Goal: Information Seeking & Learning: Learn about a topic

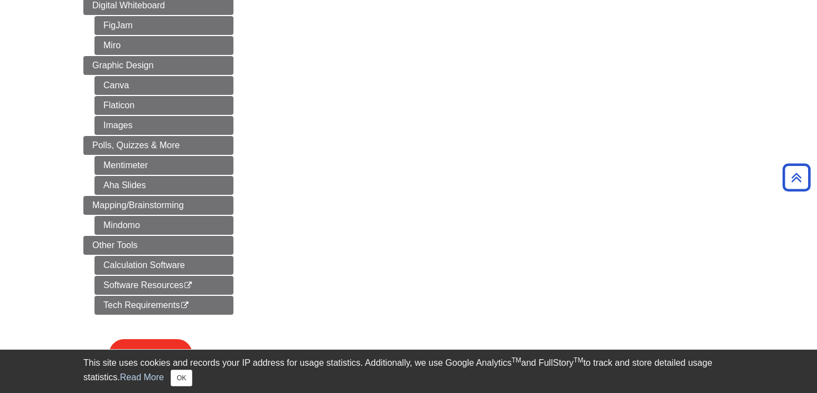
scroll to position [553, 0]
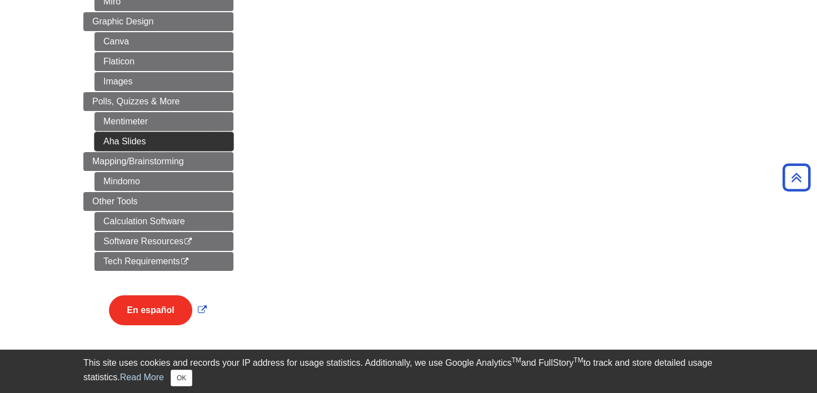
click at [169, 144] on link "Aha Slides" at bounding box center [163, 141] width 139 height 19
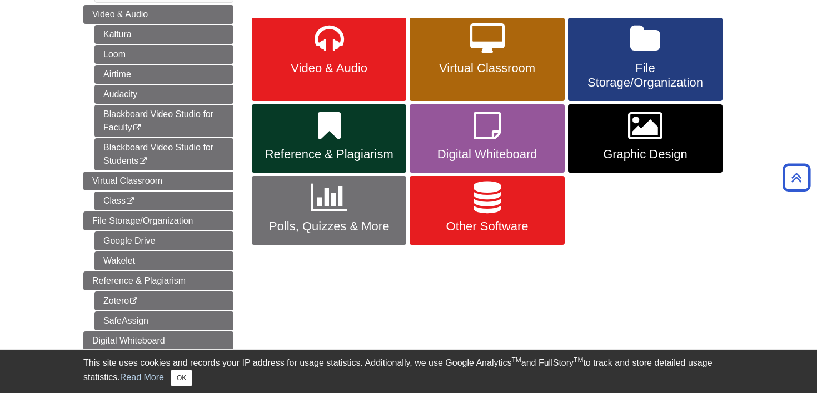
scroll to position [0, 0]
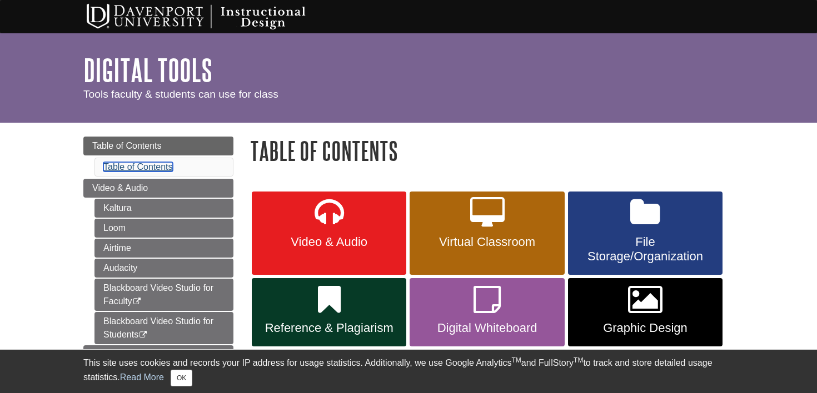
click at [147, 172] on link "Table of Contents" at bounding box center [137, 166] width 69 height 9
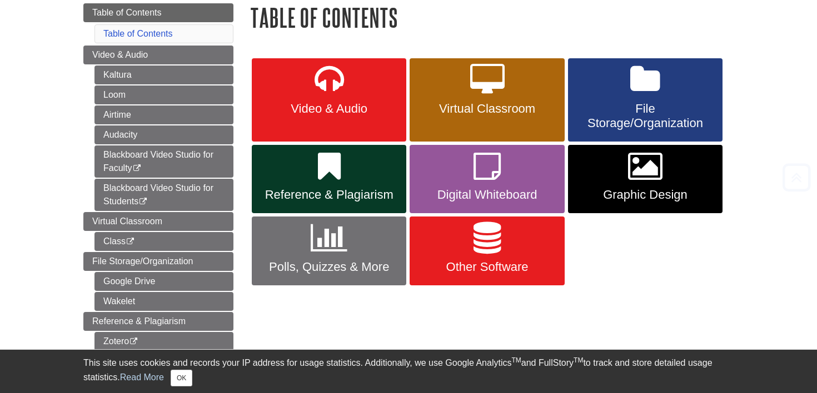
scroll to position [136, 0]
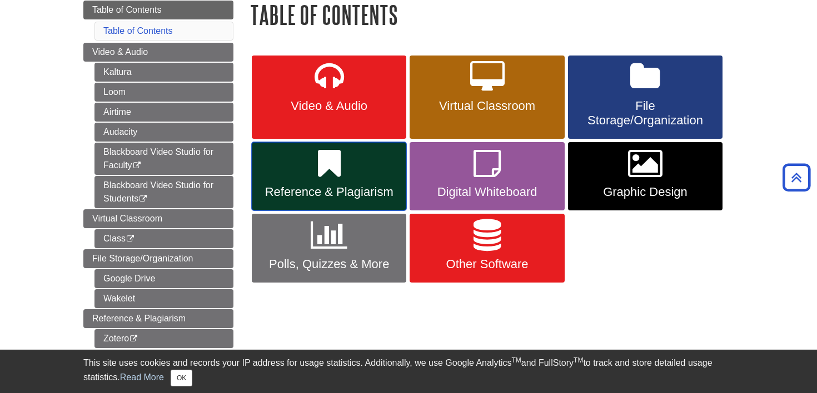
click at [348, 182] on link "Reference & Plagiarism" at bounding box center [329, 176] width 154 height 69
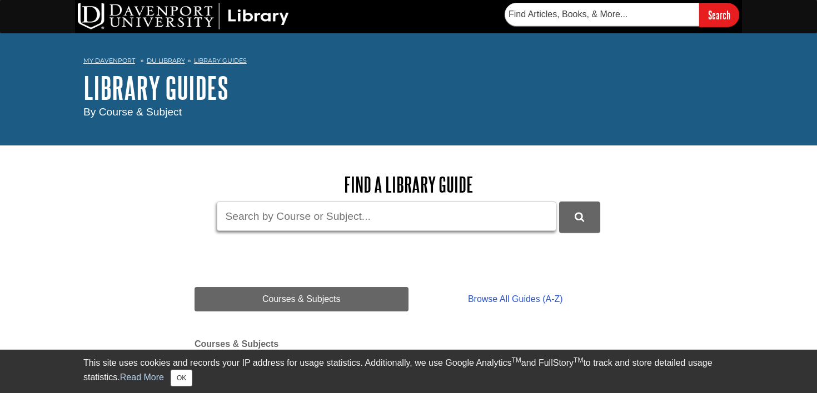
click at [343, 212] on input "Guide Search Terms" at bounding box center [386, 216] width 339 height 29
click at [559, 202] on button "DU Library Guides Search" at bounding box center [579, 217] width 41 height 31
drag, startPoint x: 302, startPoint y: 209, endPoint x: 249, endPoint y: 217, distance: 52.8
click at [249, 217] on input "APA" at bounding box center [386, 216] width 339 height 29
type input "Citing marketing databases"
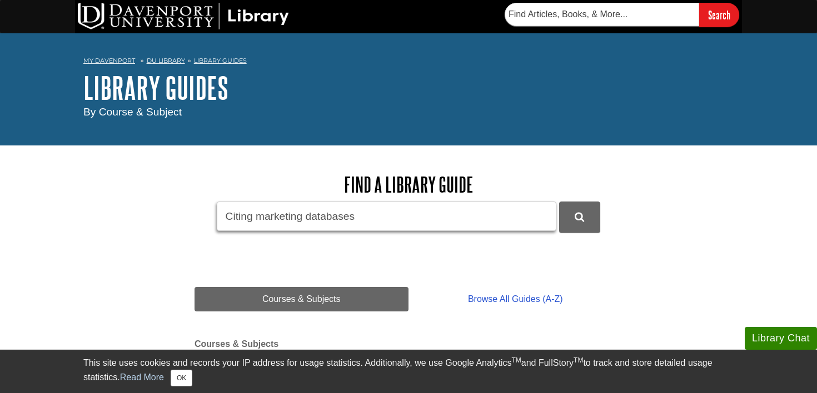
click at [559, 202] on button "DU Library Guides Search" at bounding box center [579, 217] width 41 height 31
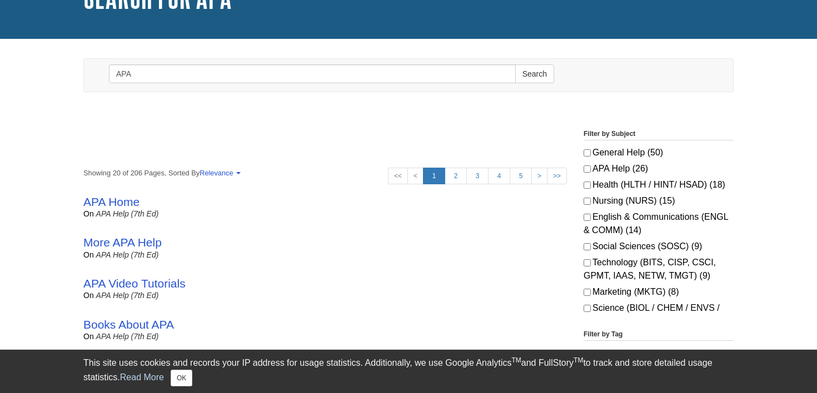
scroll to position [93, 0]
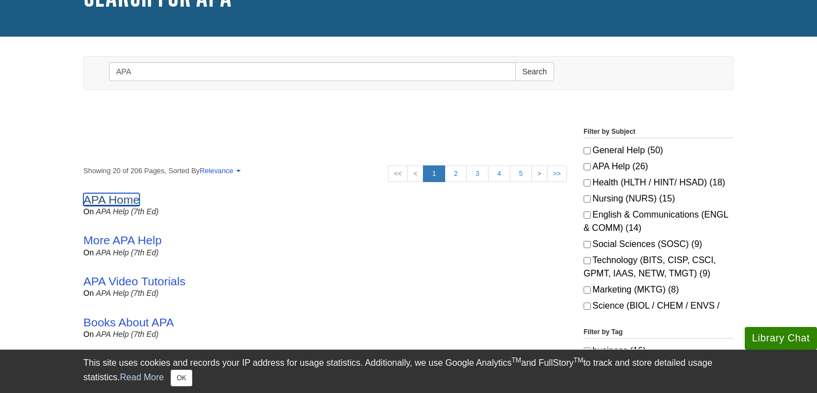
click at [131, 200] on link "APA Home" at bounding box center [111, 199] width 56 height 13
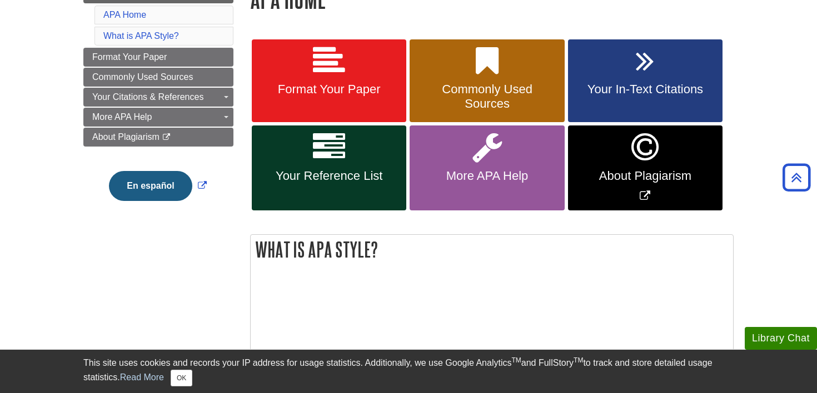
scroll to position [174, 0]
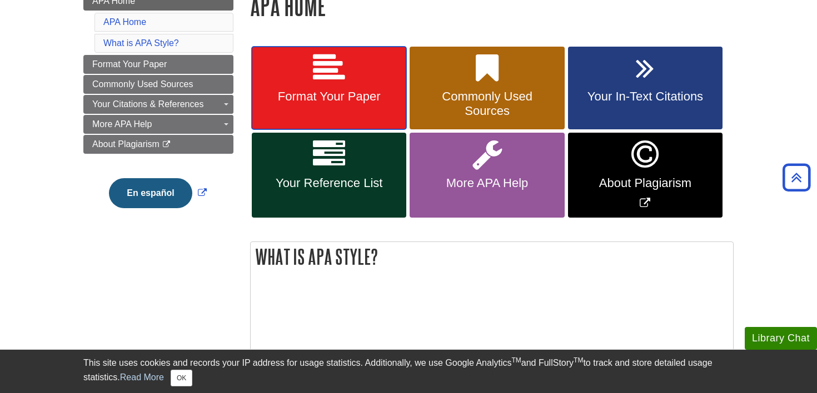
click at [353, 73] on link "Format Your Paper" at bounding box center [329, 88] width 154 height 83
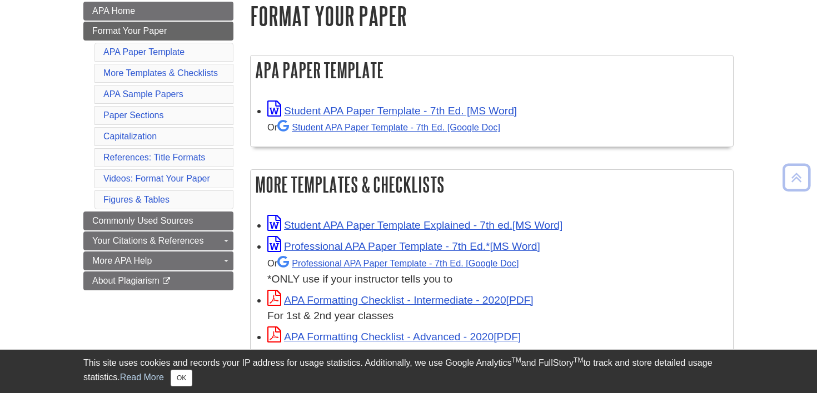
scroll to position [164, 0]
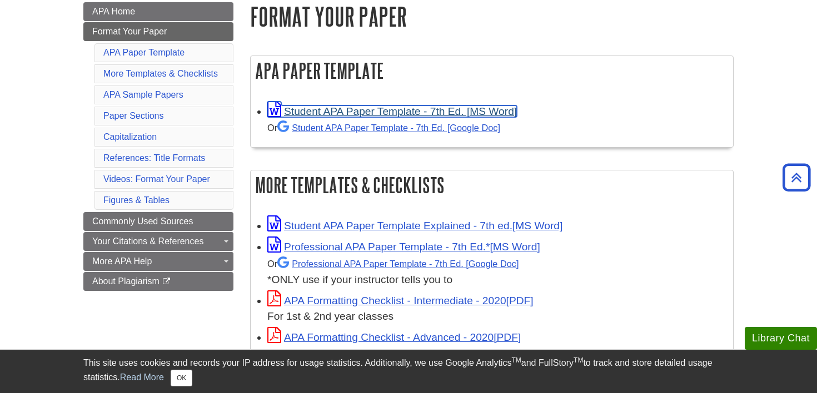
click at [363, 109] on link "Student APA Paper Template - 7th Ed. [MS Word]" at bounding box center [391, 112] width 249 height 12
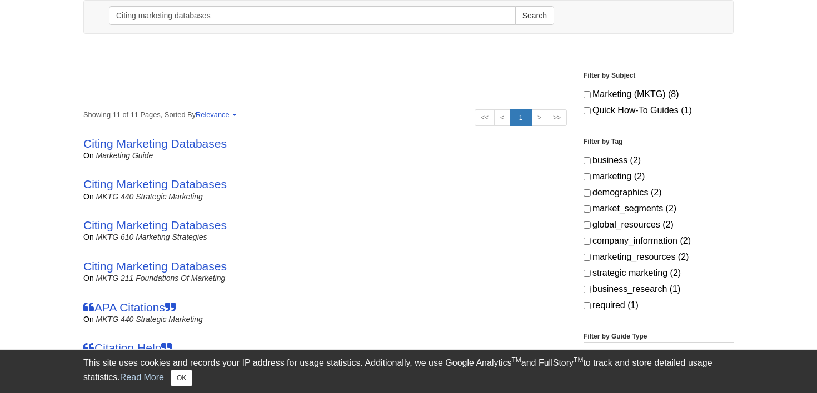
scroll to position [157, 0]
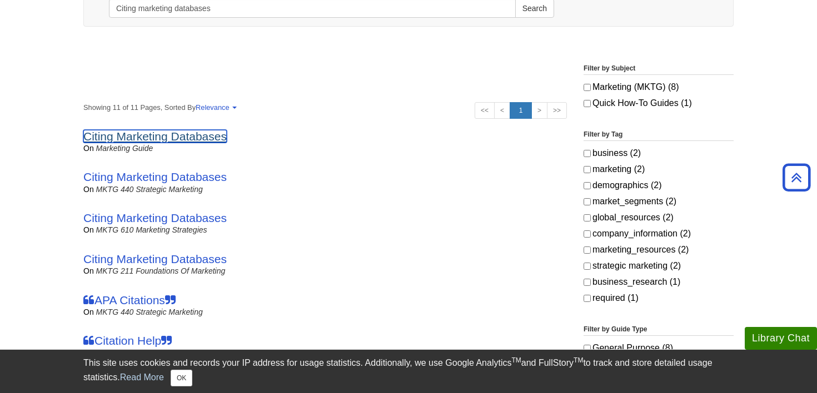
click at [177, 133] on link "Citing Marketing Databases" at bounding box center [154, 136] width 143 height 13
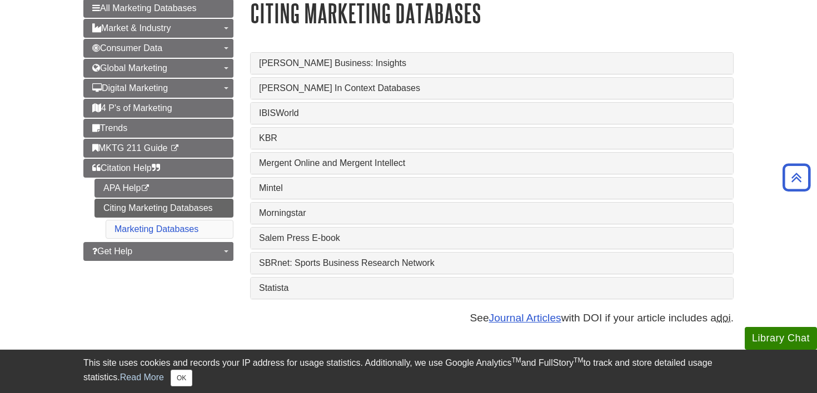
scroll to position [141, 0]
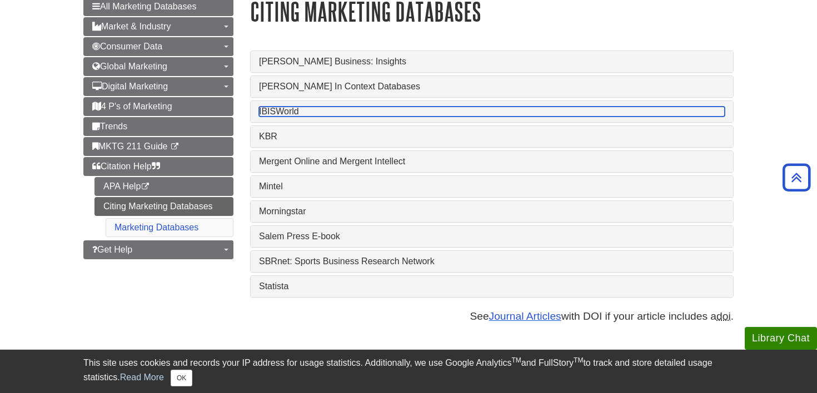
click at [397, 108] on link "IBISWorld" at bounding box center [491, 112] width 465 height 10
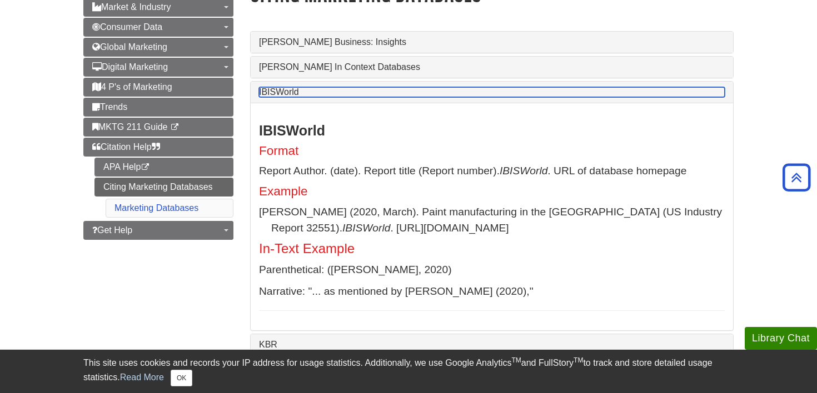
scroll to position [116, 0]
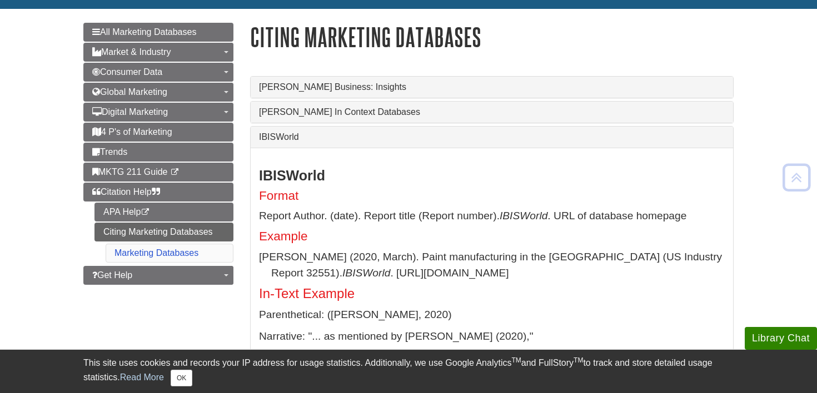
click at [289, 182] on strong "IBISWorld" at bounding box center [292, 176] width 66 height 16
click at [280, 150] on div "IBISWorld Format Report Author. (date). Report title (Report number). IBISWorld…" at bounding box center [492, 262] width 482 height 228
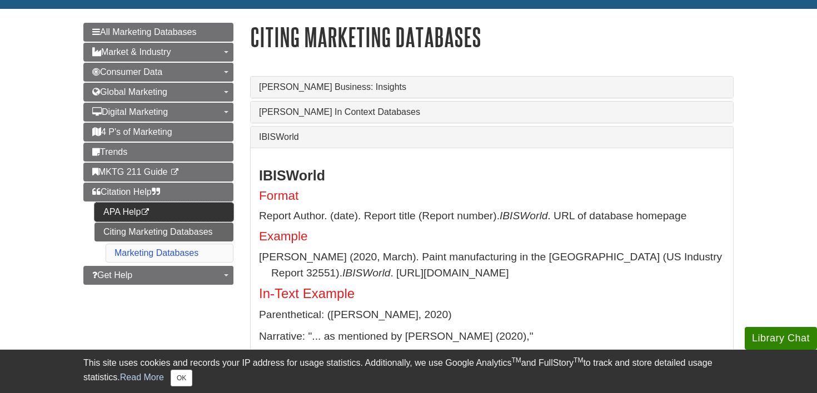
click at [132, 216] on link "APA Help This link opens in a new window" at bounding box center [163, 212] width 139 height 19
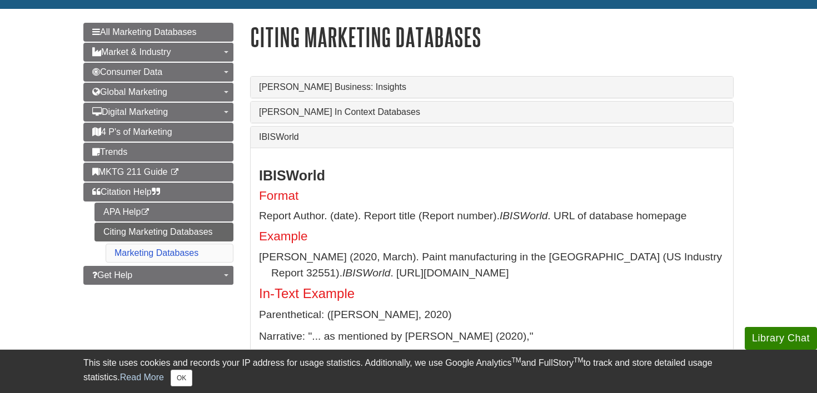
click at [291, 208] on div "IBISWorld Format Report Author. (date). Report title (Report number). IBISWorld…" at bounding box center [491, 262] width 465 height 189
click at [284, 200] on h4 "Format" at bounding box center [491, 196] width 465 height 14
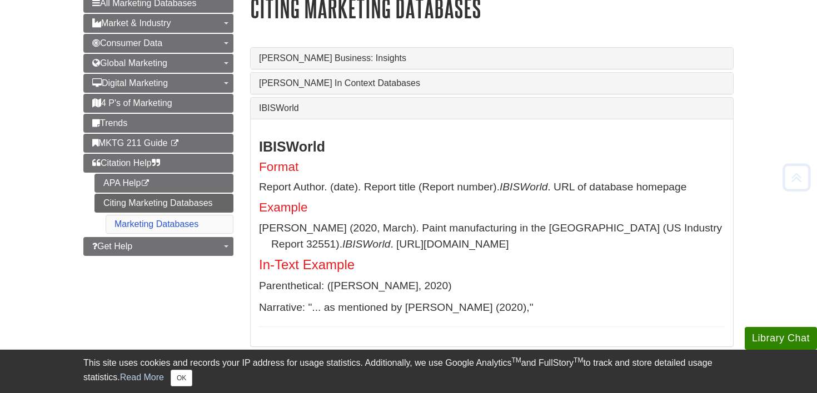
scroll to position [150, 0]
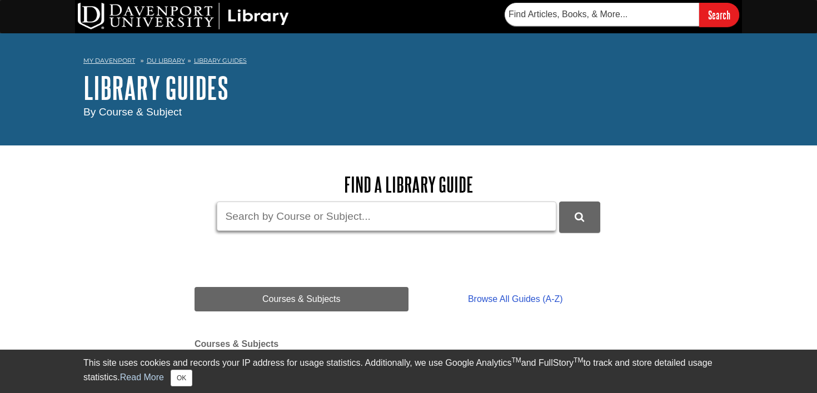
click at [272, 221] on input "Guide Search Terms" at bounding box center [386, 216] width 339 height 29
type input "APA"
click at [559, 202] on button "DU Library Guides Search" at bounding box center [579, 217] width 41 height 31
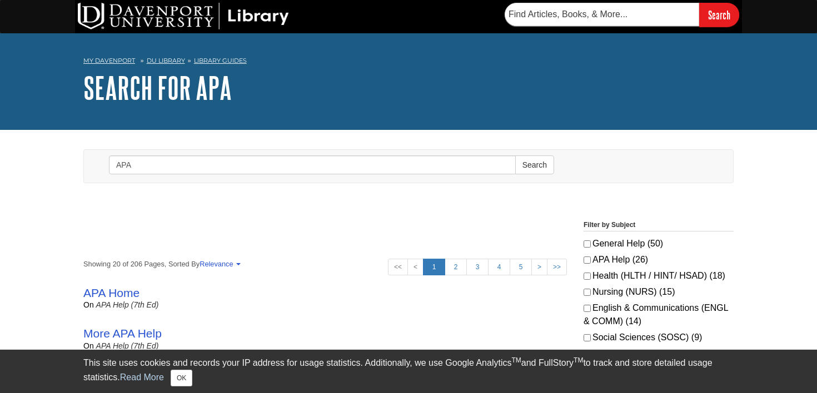
scroll to position [68, 0]
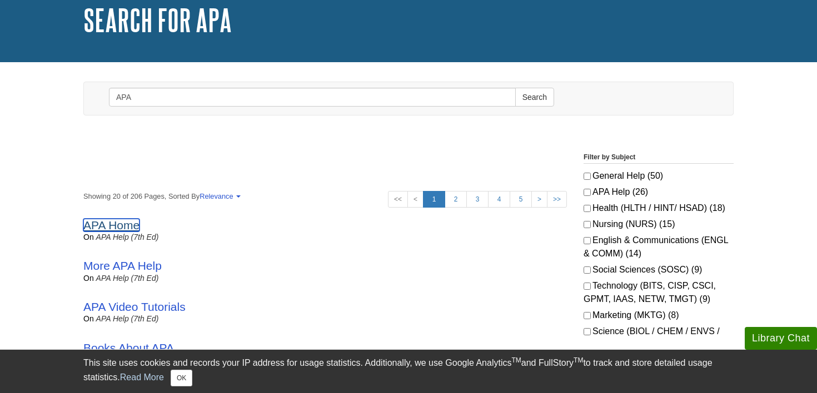
click at [127, 228] on link "APA Home" at bounding box center [111, 225] width 56 height 13
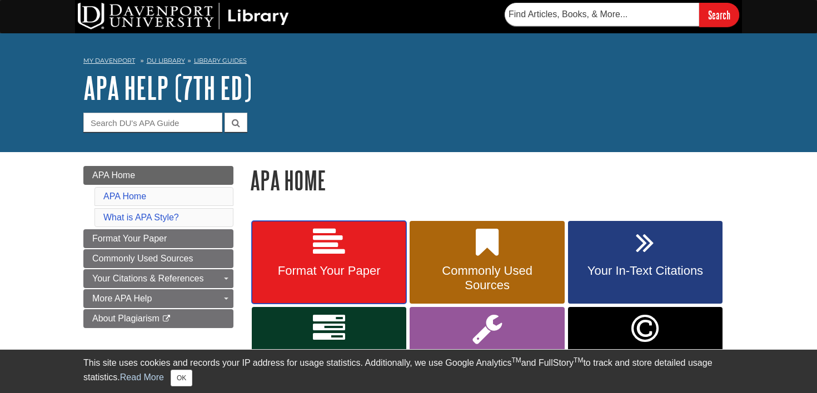
click at [349, 271] on span "Format Your Paper" at bounding box center [329, 271] width 138 height 14
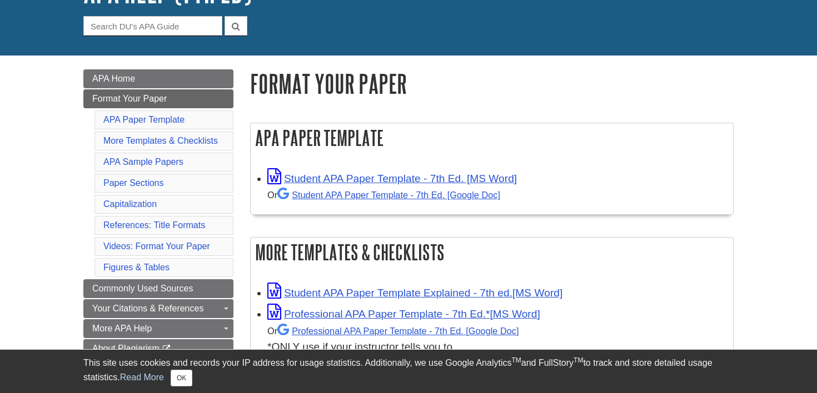
scroll to position [121, 0]
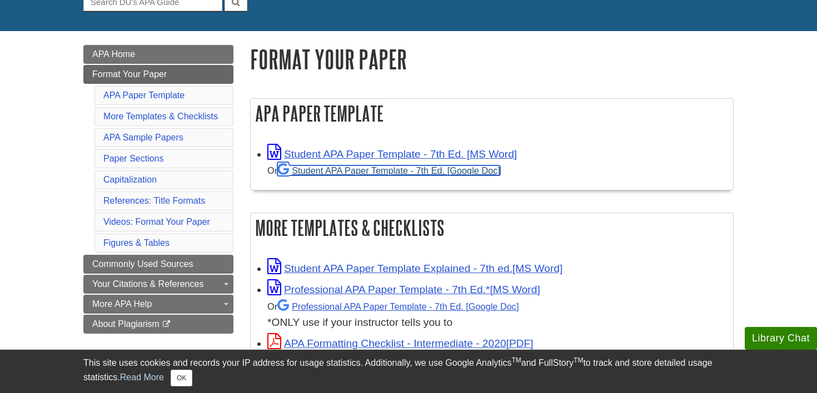
click at [382, 173] on link "Student APA Paper Template - 7th Ed. [Google Doc]" at bounding box center [388, 171] width 223 height 10
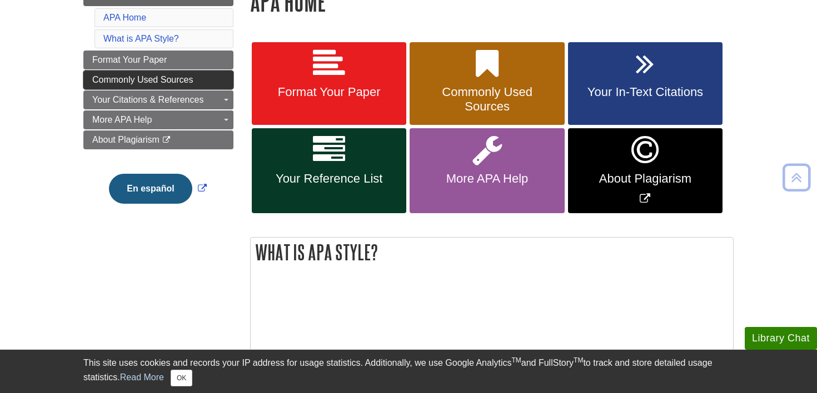
scroll to position [187, 0]
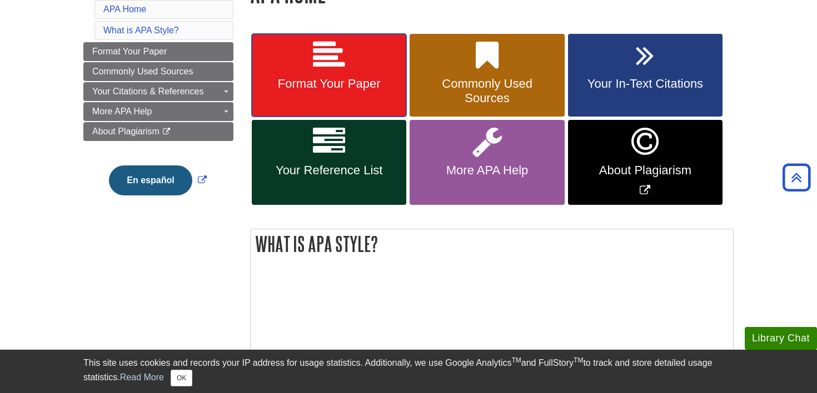
click at [339, 81] on span "Format Your Paper" at bounding box center [329, 84] width 138 height 14
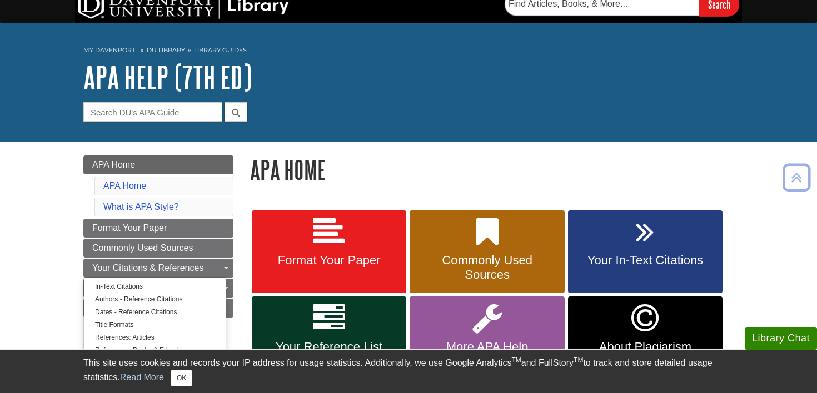
scroll to position [9, 0]
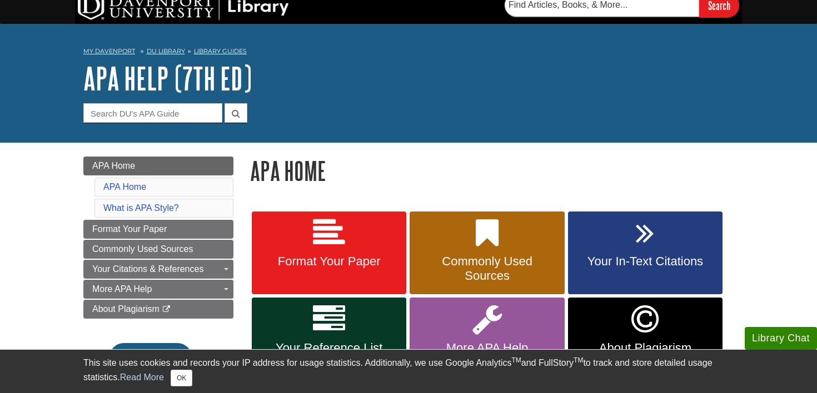
click at [154, 192] on li "APA Home" at bounding box center [163, 187] width 139 height 19
click at [143, 187] on link "APA Home" at bounding box center [124, 186] width 43 height 9
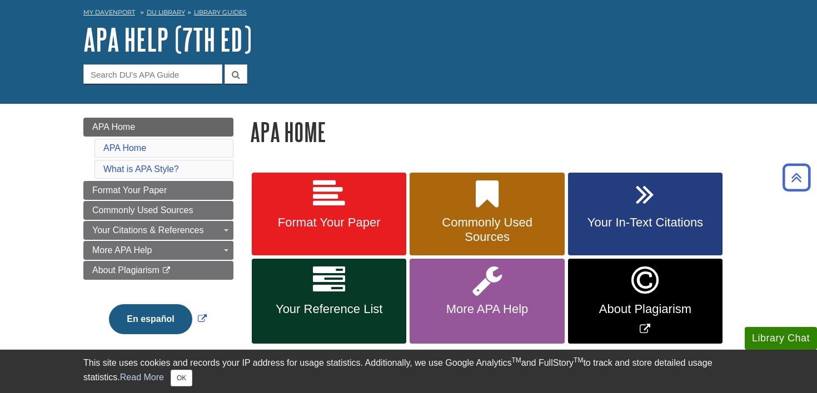
scroll to position [47, 0]
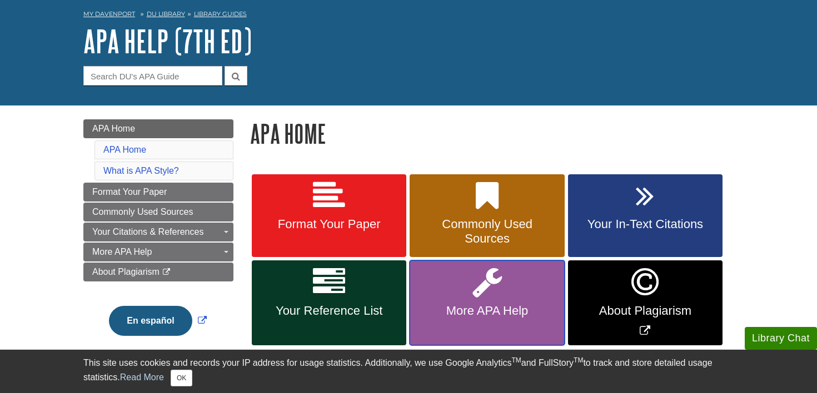
click at [470, 285] on link "More APA Help" at bounding box center [486, 303] width 154 height 85
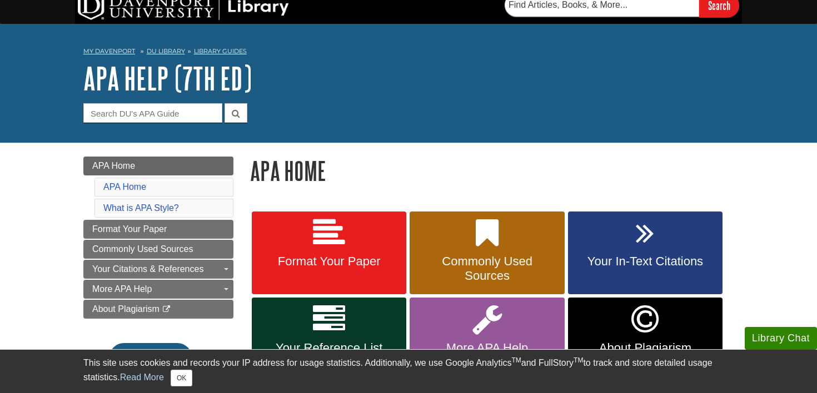
scroll to position [47, 0]
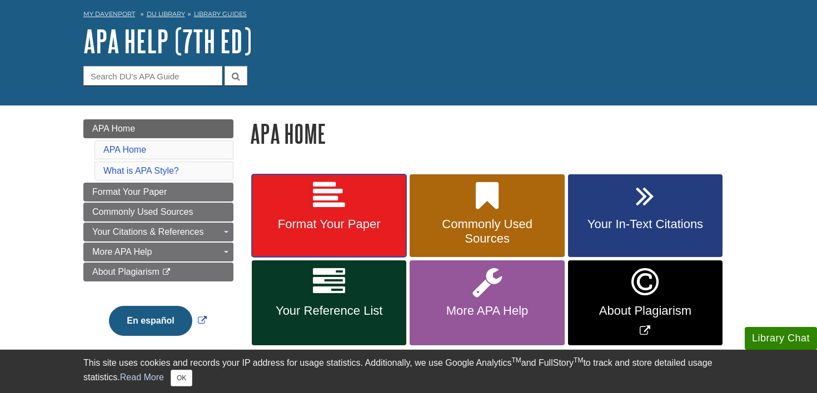
click at [301, 203] on link "Format Your Paper" at bounding box center [329, 215] width 154 height 83
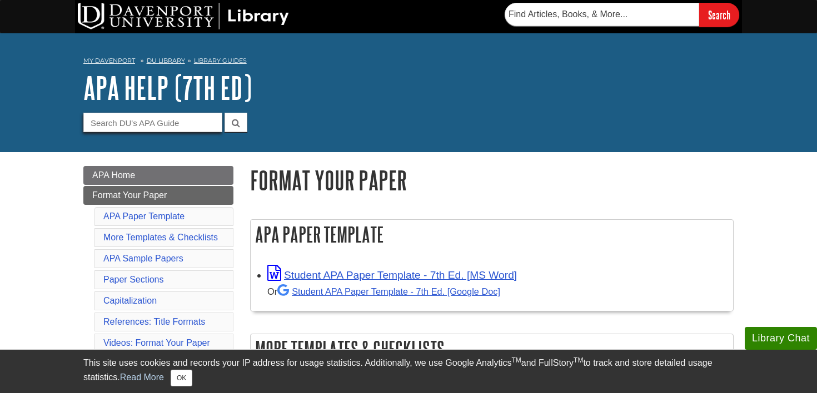
click at [164, 121] on input "Guide Search Terms" at bounding box center [152, 122] width 139 height 19
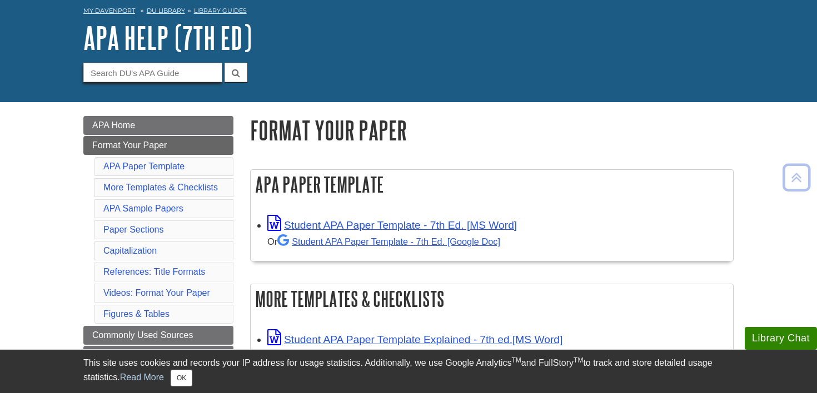
scroll to position [44, 0]
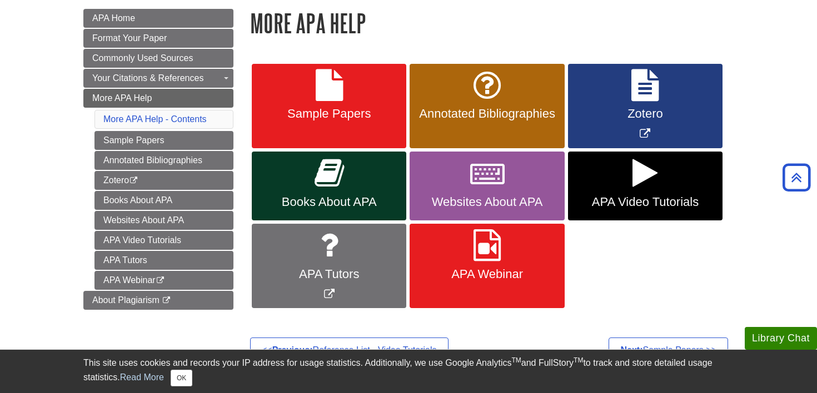
scroll to position [137, 0]
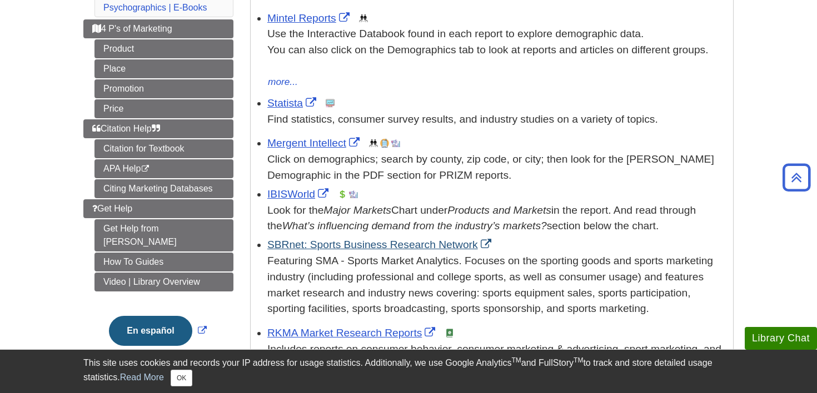
scroll to position [231, 0]
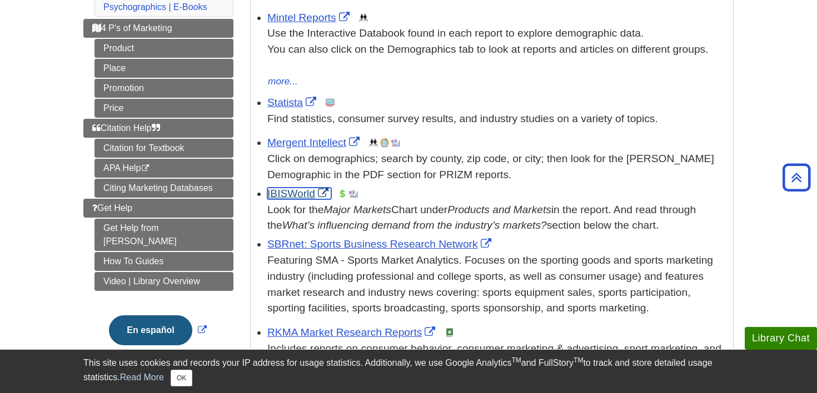
click at [282, 191] on link "IBISWorld" at bounding box center [299, 194] width 64 height 12
click at [285, 106] on link "Statista" at bounding box center [293, 103] width 52 height 12
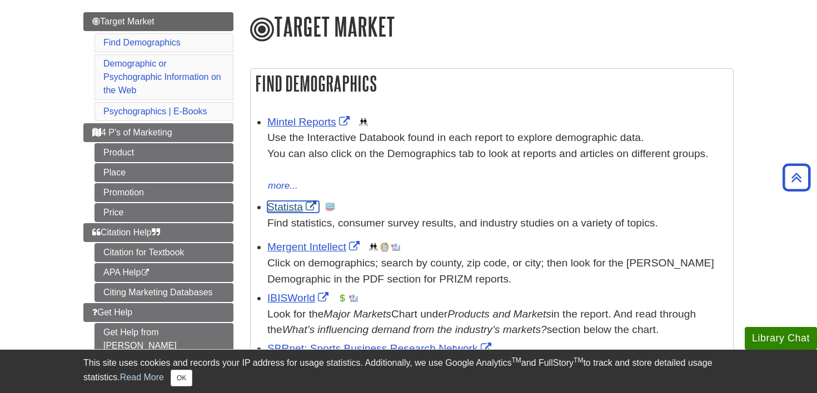
scroll to position [117, 0]
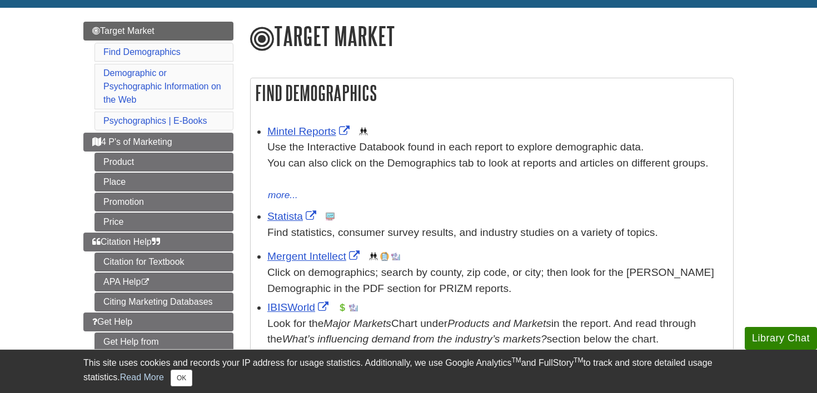
click at [315, 125] on div "Mintel Reports This link opens in a new window Use the Interactive Databook fou…" at bounding box center [497, 163] width 460 height 79
click at [297, 136] on link "Mintel Reports" at bounding box center [309, 132] width 85 height 12
